Goal: Transaction & Acquisition: Purchase product/service

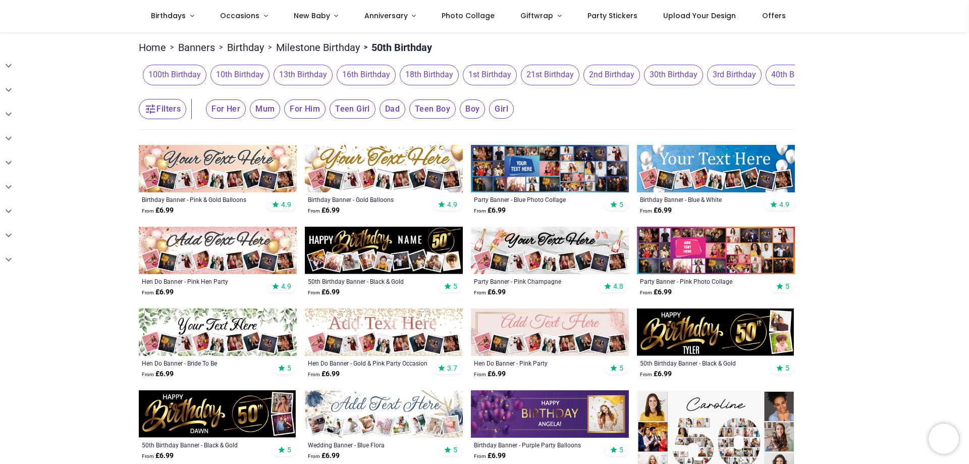
scroll to position [303, 0]
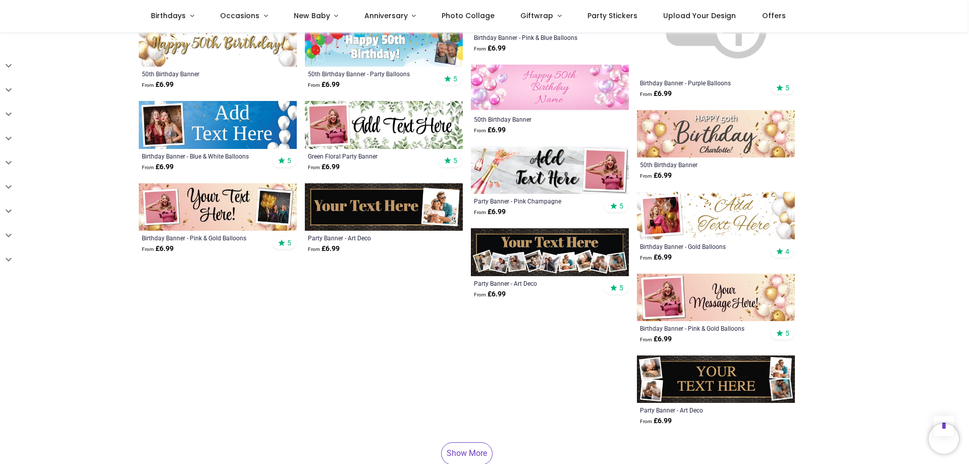
scroll to position [1160, 0]
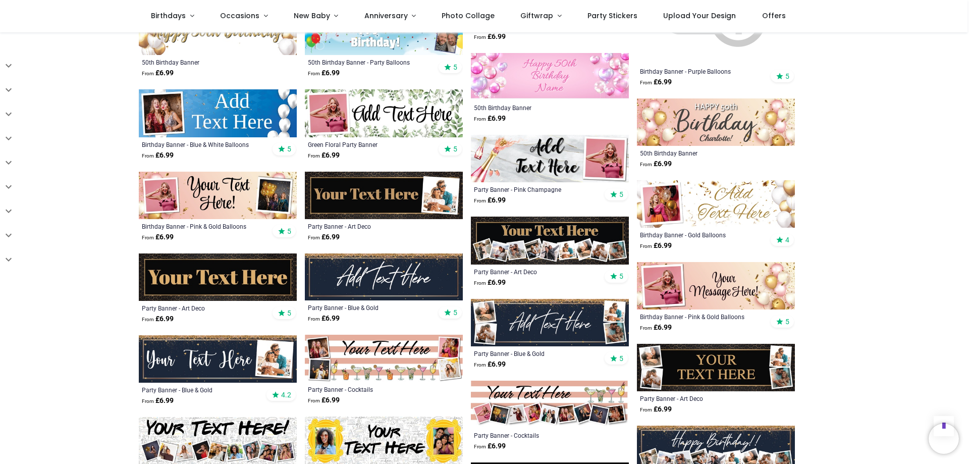
scroll to position [1413, 0]
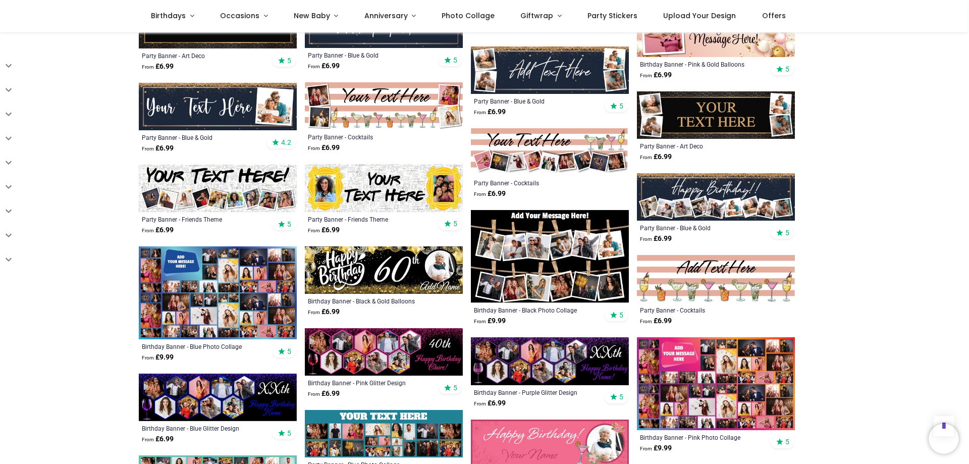
click at [589, 250] on img at bounding box center [550, 256] width 158 height 93
